Goal: Information Seeking & Learning: Learn about a topic

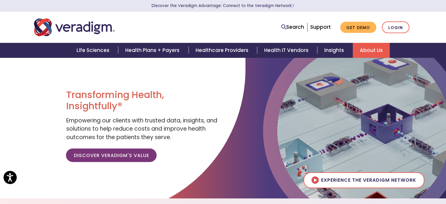
click at [365, 50] on link "About Us" at bounding box center [371, 50] width 37 height 15
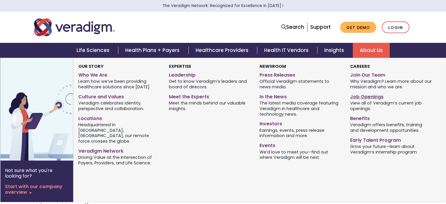
click at [366, 97] on link "Job Openings" at bounding box center [391, 95] width 82 height 9
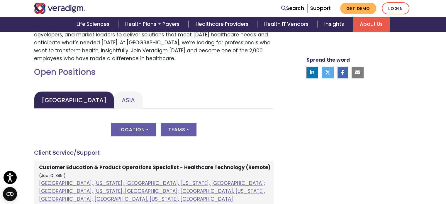
scroll to position [234, 0]
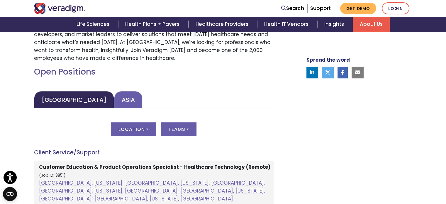
click at [114, 101] on link "Asia" at bounding box center [128, 99] width 28 height 17
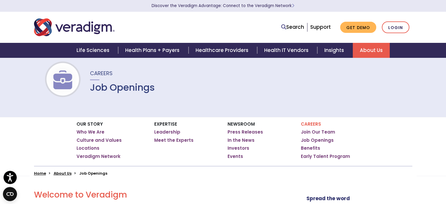
scroll to position [0, 0]
